Goal: Information Seeking & Learning: Learn about a topic

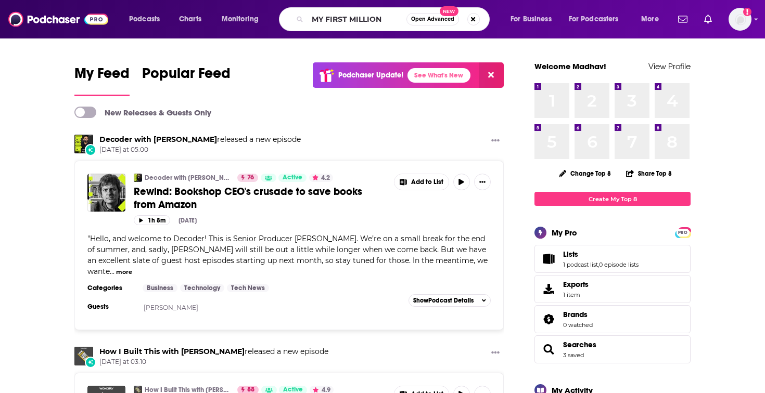
type input "MY FIRST MILLION"
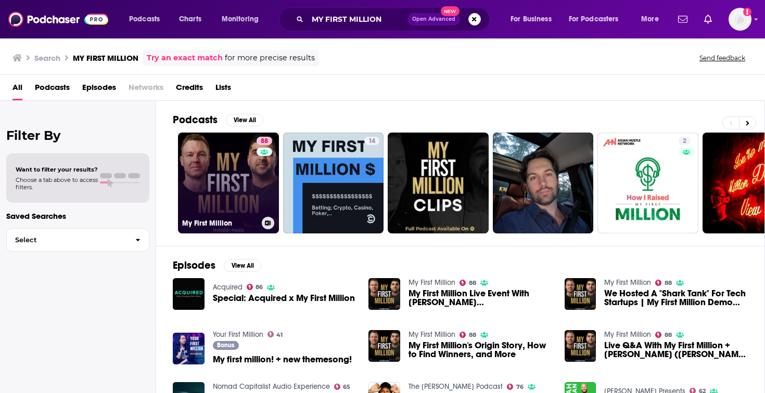
click at [219, 155] on link "88 My First Million" at bounding box center [228, 183] width 101 height 101
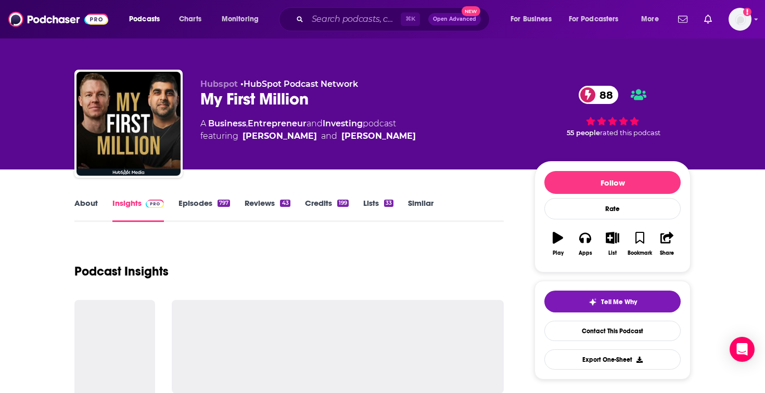
scroll to position [60, 0]
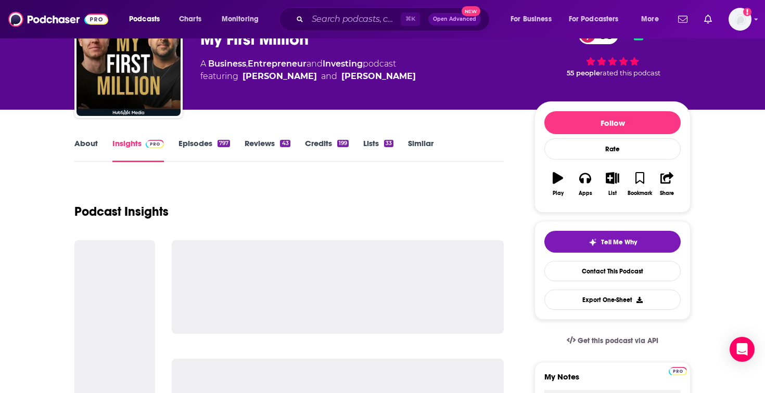
click at [209, 149] on link "Episodes 797" at bounding box center [204, 150] width 52 height 24
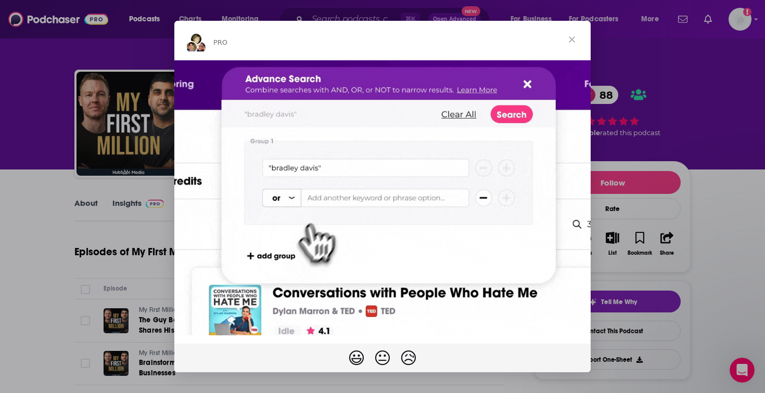
click at [571, 32] on span "Close" at bounding box center [571, 39] width 37 height 37
